Goal: Navigation & Orientation: Find specific page/section

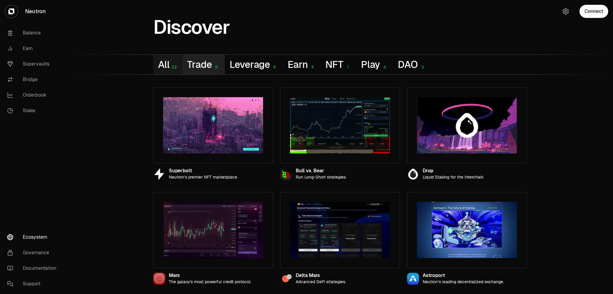
click at [225, 75] on button "Trade 6" at bounding box center [203, 65] width 42 height 20
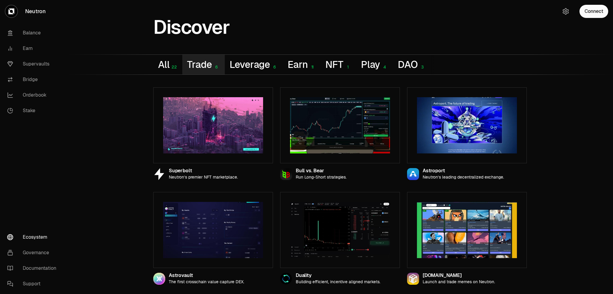
click at [220, 75] on button "Trade 6" at bounding box center [203, 65] width 42 height 20
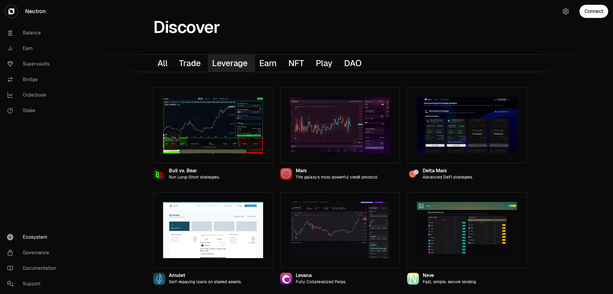
click at [255, 55] on button "Leverage 6" at bounding box center [231, 63] width 47 height 17
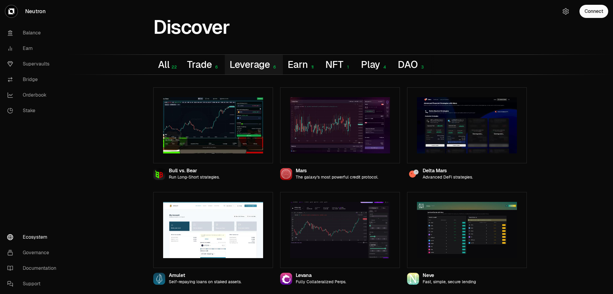
click at [29, 14] on link "Neutron" at bounding box center [33, 11] width 67 height 23
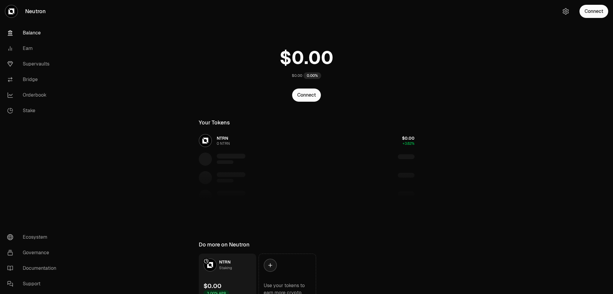
click at [45, 12] on link "Neutron" at bounding box center [33, 11] width 67 height 23
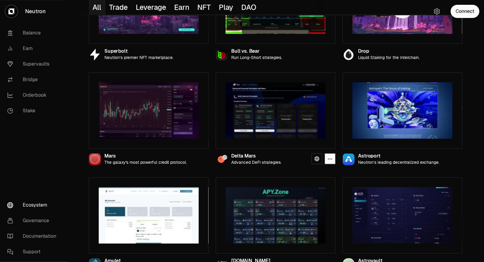
scroll to position [150, 0]
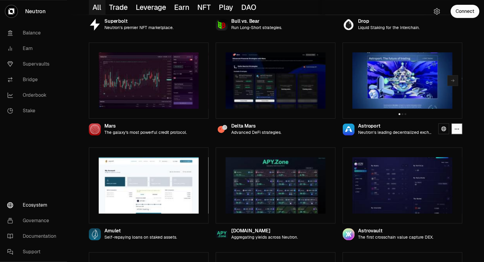
click at [391, 109] on img at bounding box center [403, 80] width 100 height 56
click at [446, 131] on icon at bounding box center [444, 128] width 5 height 5
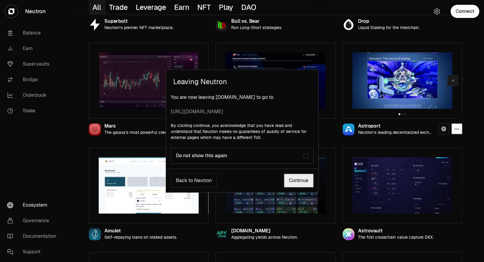
click at [242, 159] on div "Do not show this again" at bounding box center [240, 156] width 128 height 6
click at [291, 187] on link "Continue" at bounding box center [299, 181] width 30 height 14
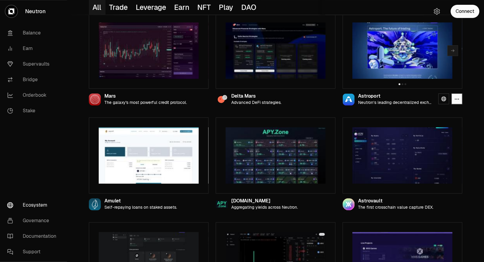
scroll to position [0, 0]
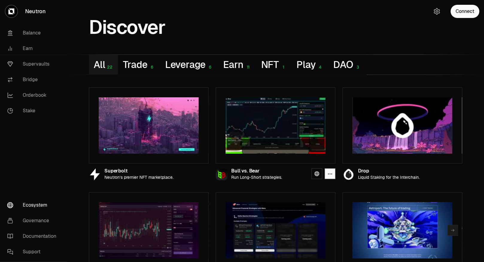
click at [279, 154] on img at bounding box center [276, 125] width 100 height 56
click at [320, 179] on link at bounding box center [317, 173] width 11 height 11
click at [256, 75] on button "Earn 11" at bounding box center [238, 65] width 38 height 20
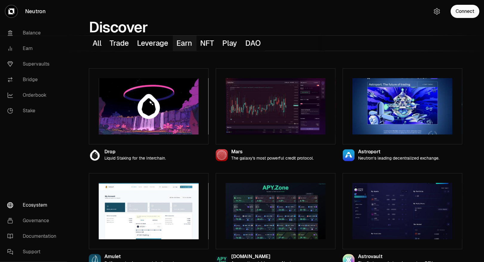
scroll to position [60, 0]
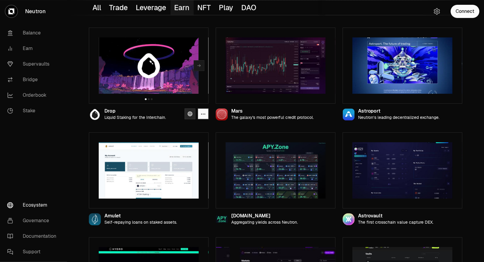
click at [192, 116] on icon at bounding box center [190, 113] width 5 height 5
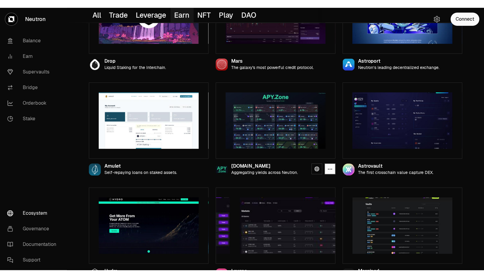
scroll to position [180, 0]
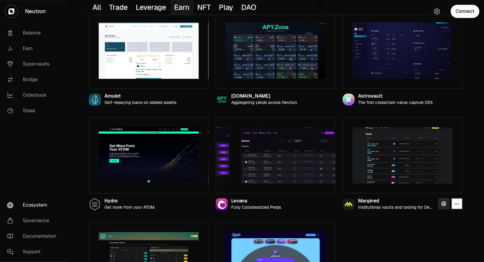
click at [441, 209] on link at bounding box center [444, 203] width 11 height 11
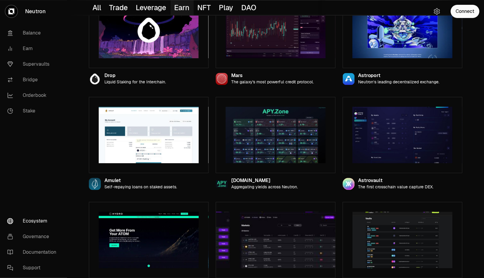
scroll to position [0, 0]
